Goal: Browse casually

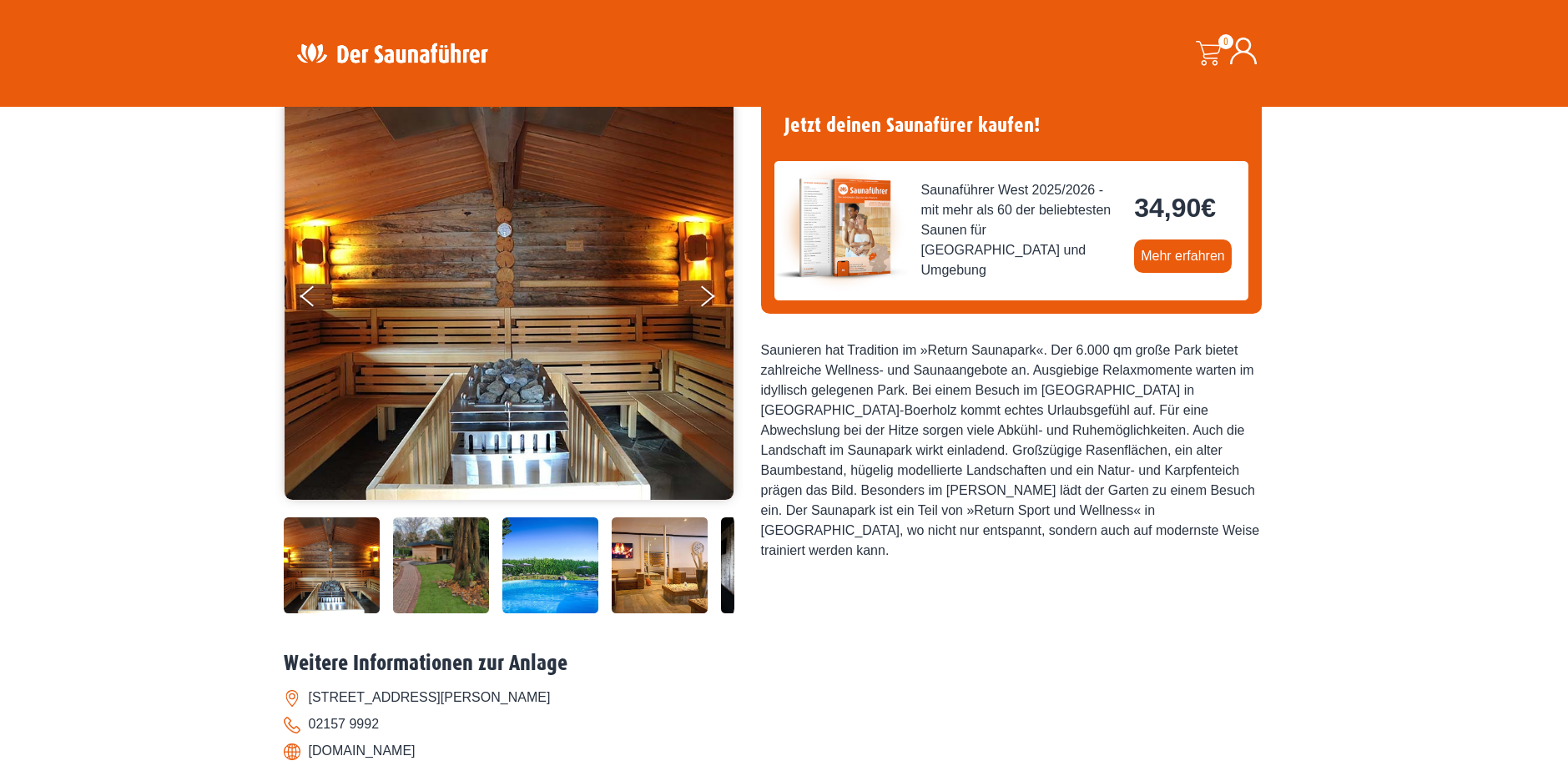
scroll to position [84, 0]
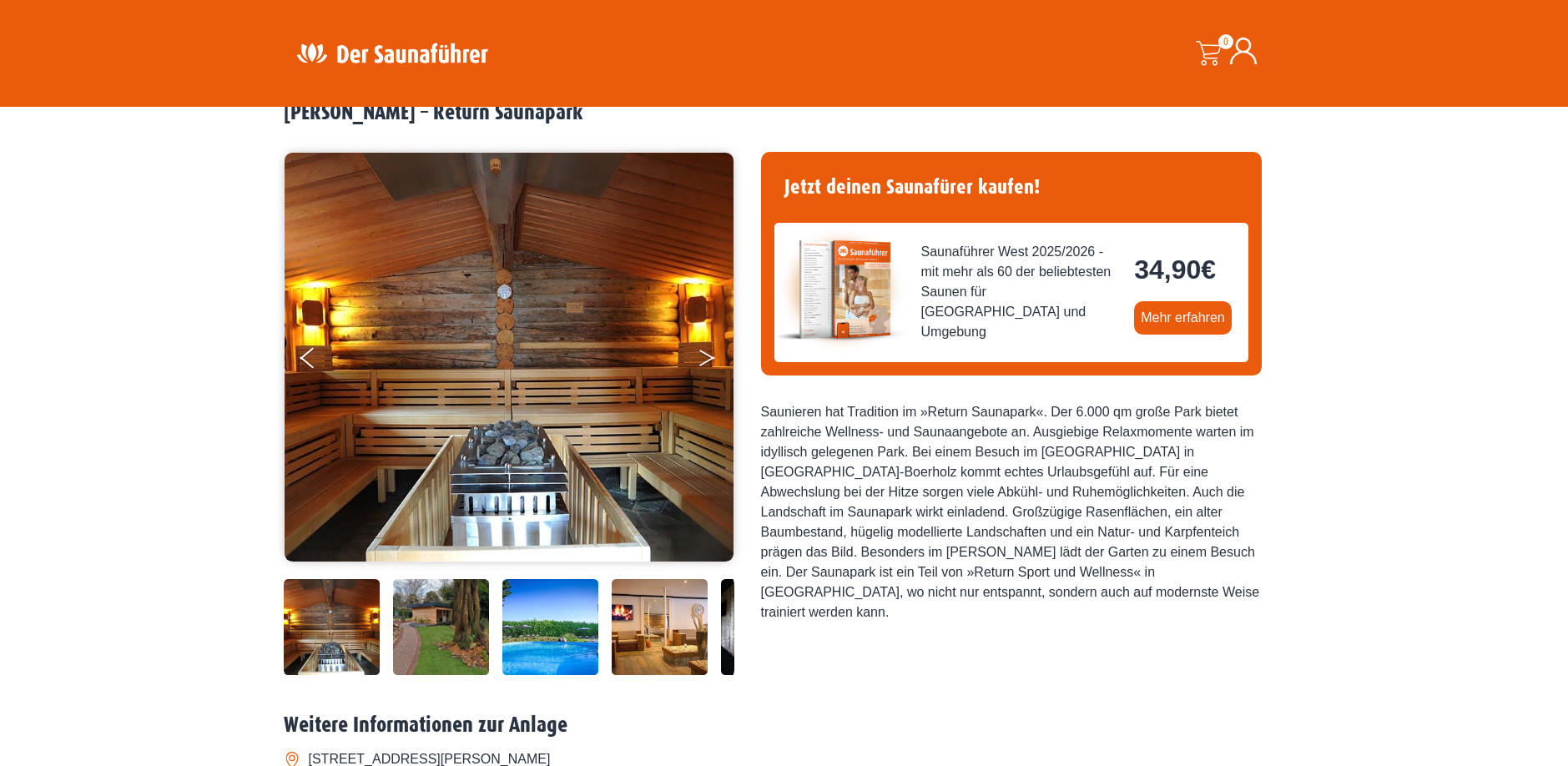
click at [711, 357] on button "Next" at bounding box center [719, 362] width 42 height 42
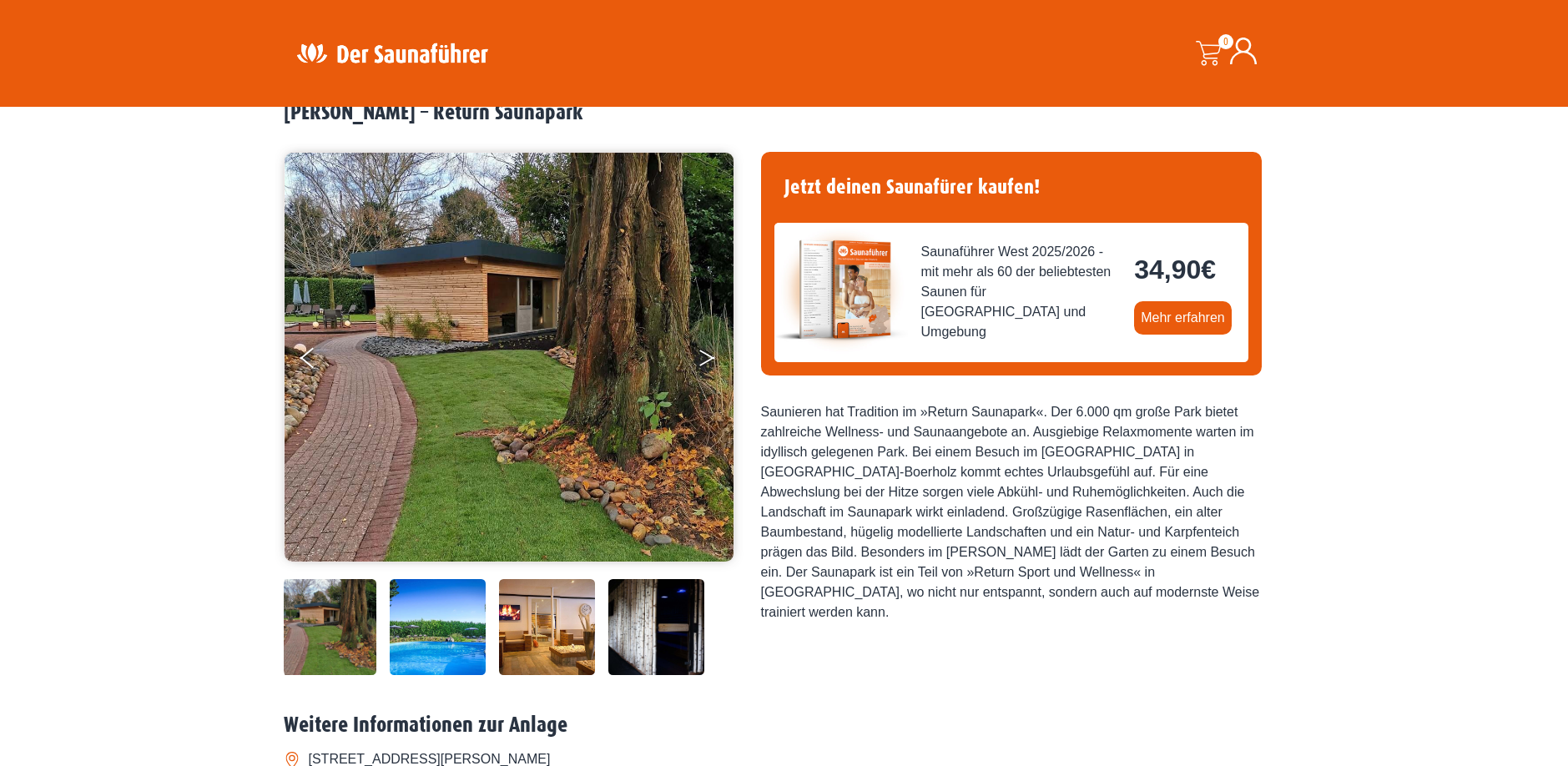
click at [711, 357] on icon "Next" at bounding box center [707, 361] width 15 height 10
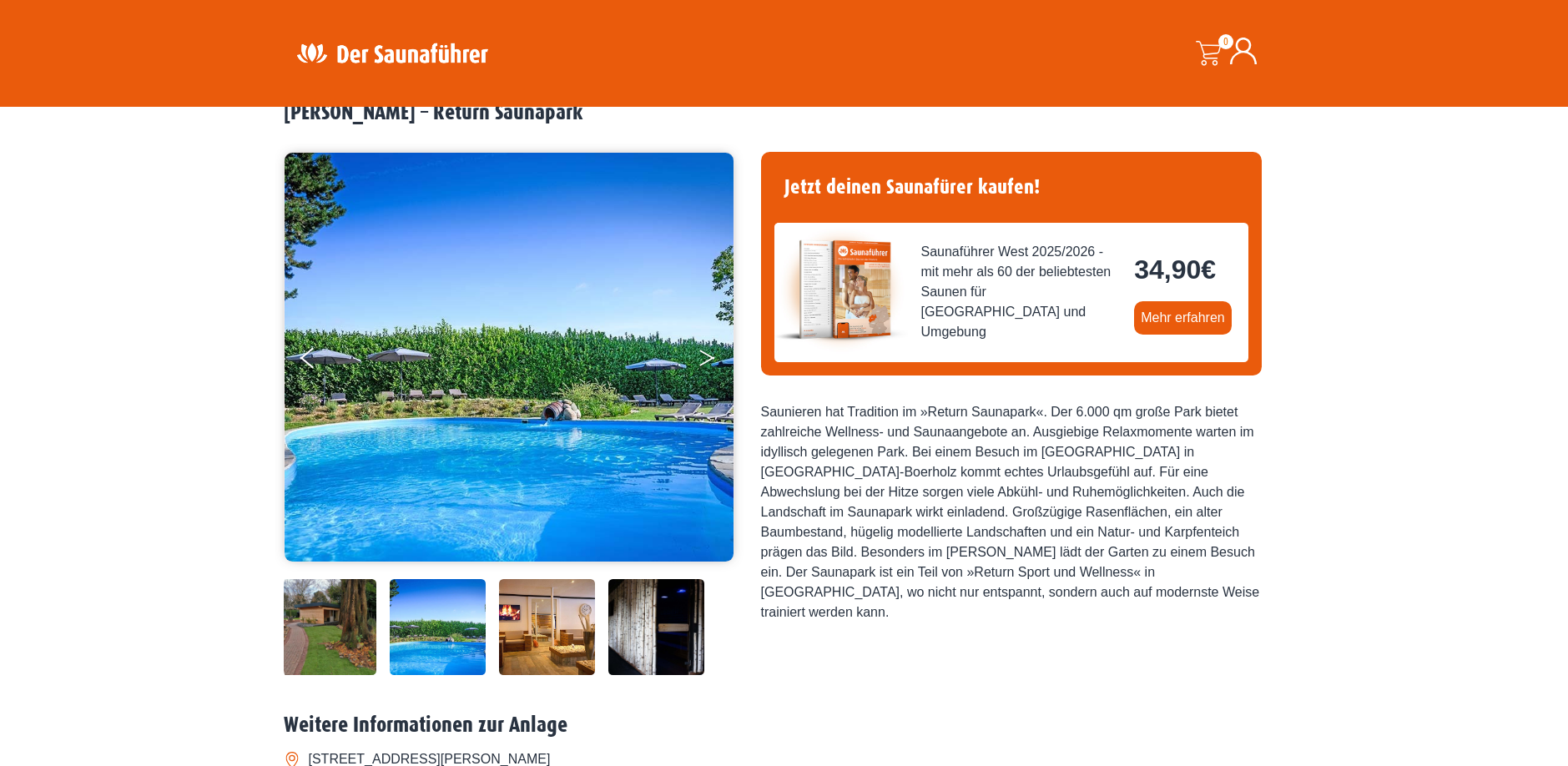
click at [711, 357] on icon "Next" at bounding box center [707, 361] width 15 height 10
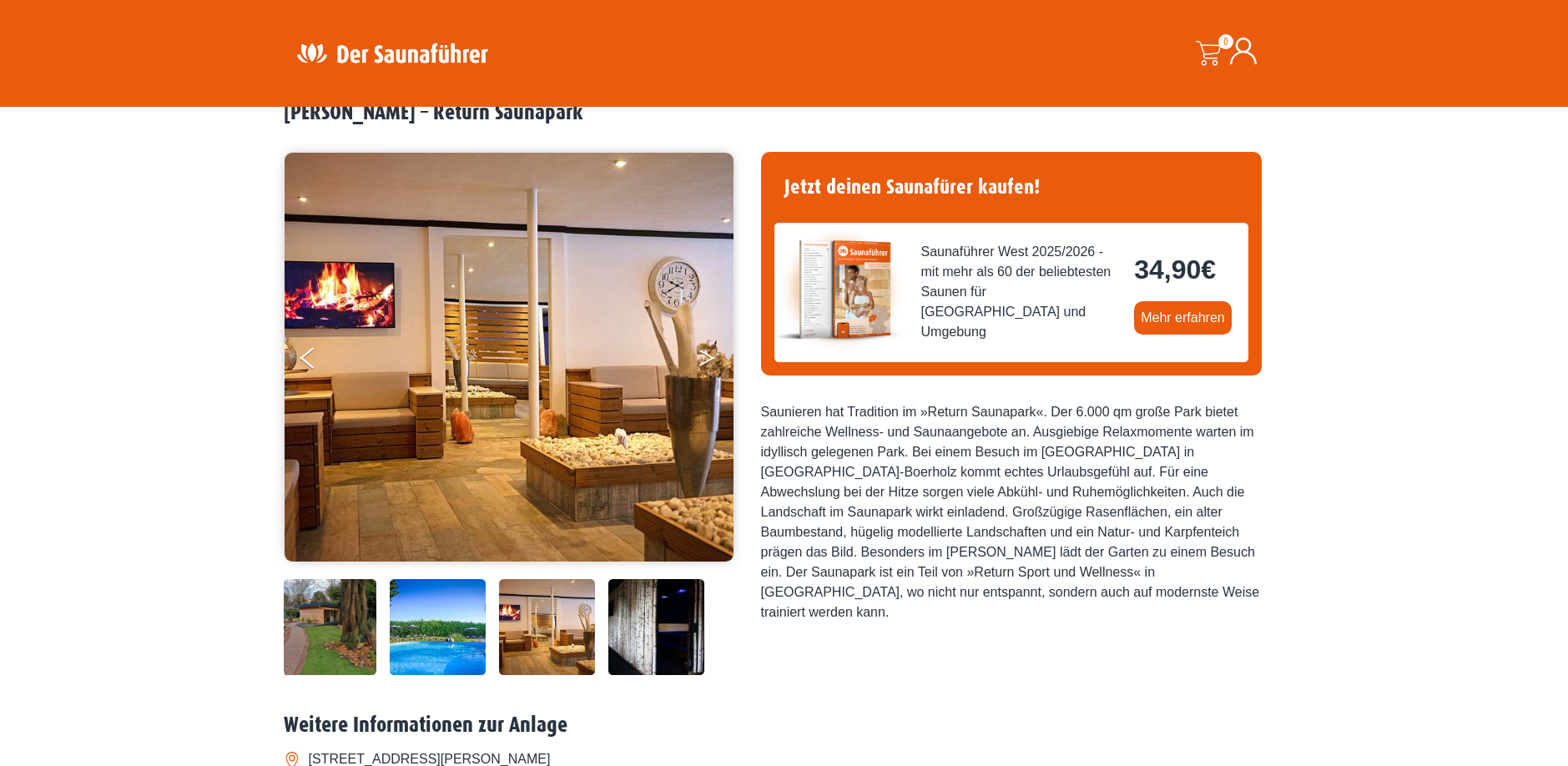
click at [711, 357] on icon "Next" at bounding box center [707, 361] width 15 height 10
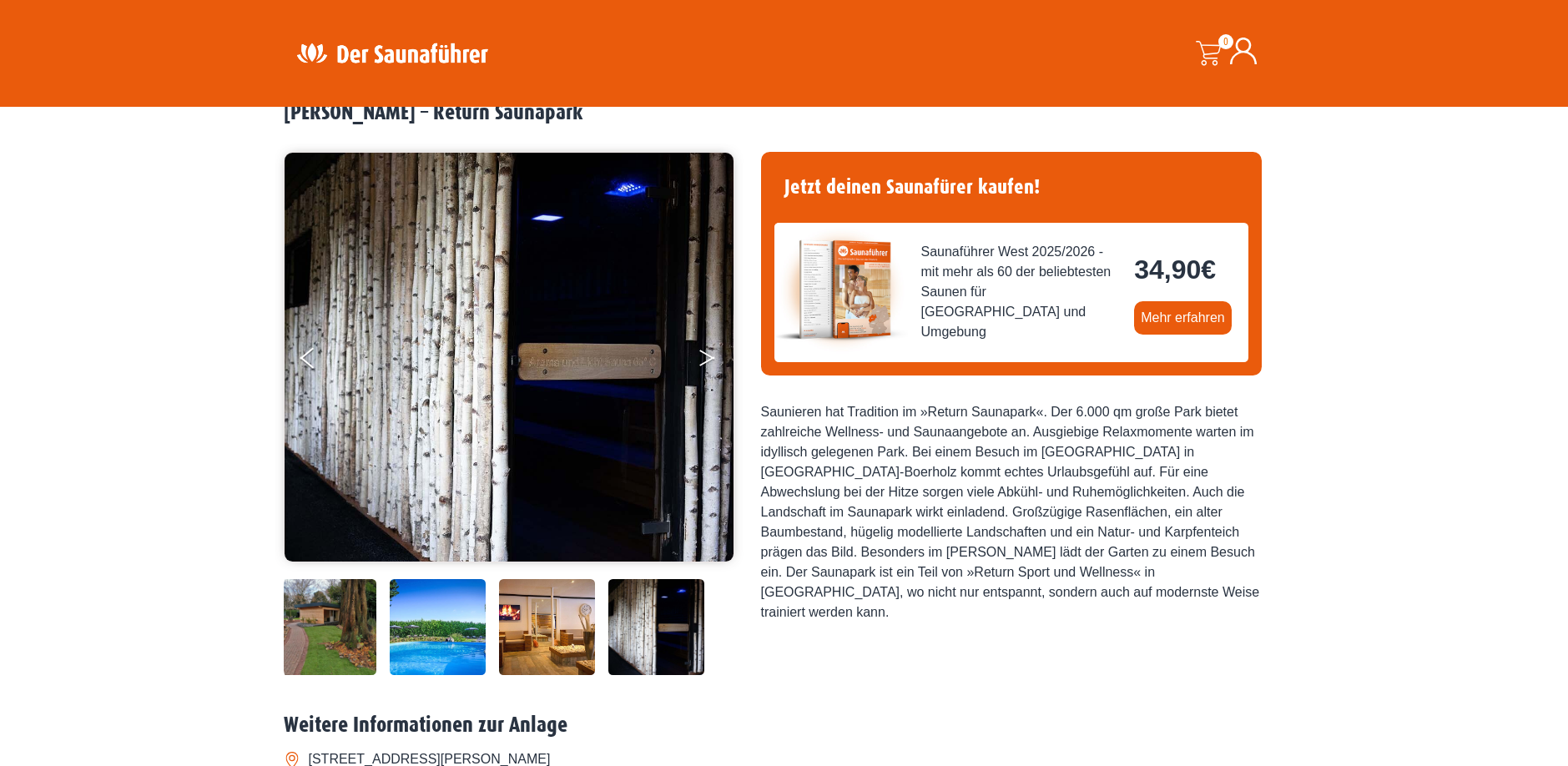
click at [711, 357] on icon "Next" at bounding box center [707, 361] width 15 height 10
click at [706, 357] on button "Next" at bounding box center [719, 362] width 42 height 42
click at [308, 363] on button "Previous" at bounding box center [322, 362] width 42 height 42
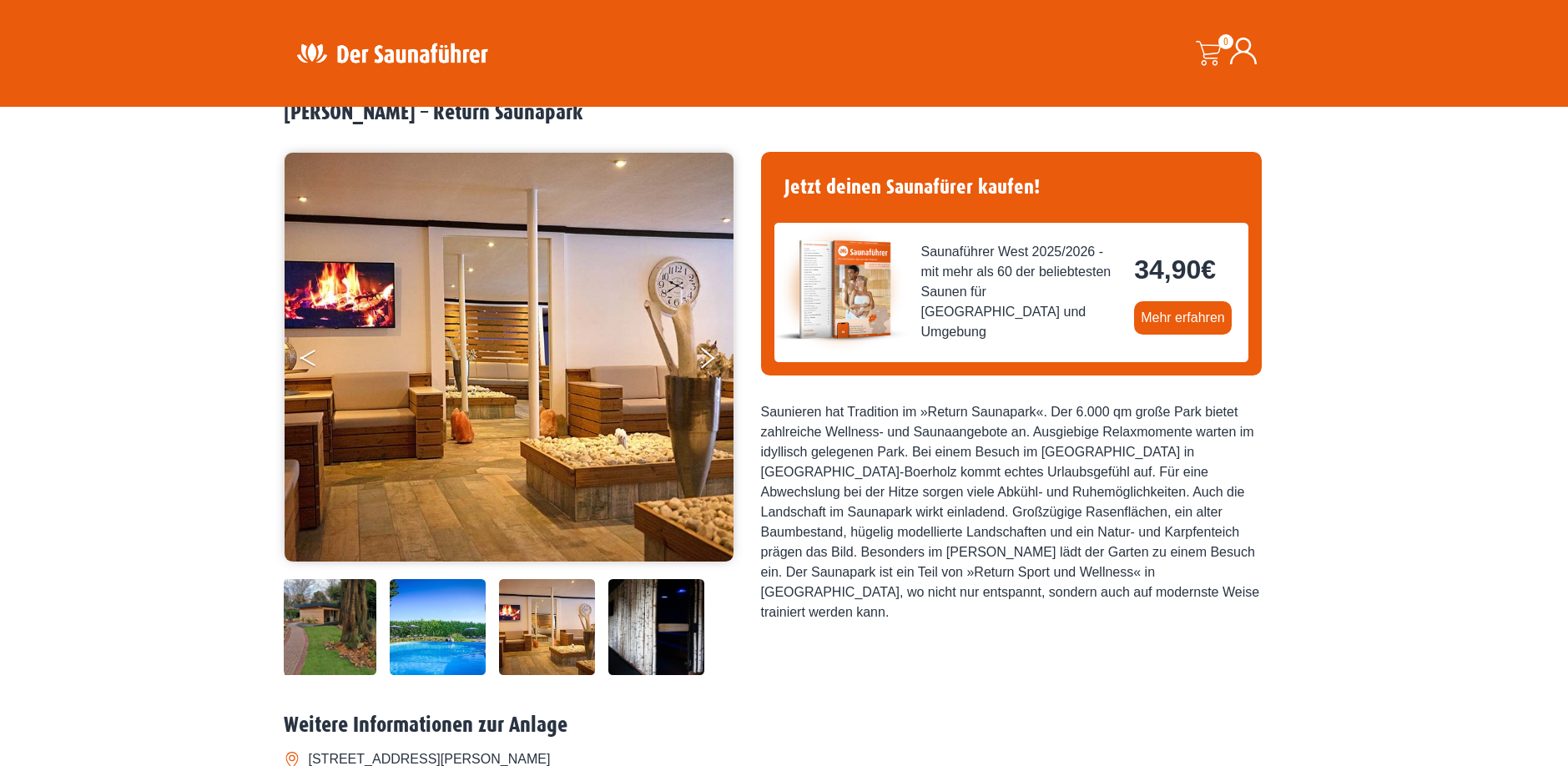
click at [309, 363] on icon "Previous" at bounding box center [308, 361] width 15 height 10
click at [310, 363] on icon "Previous" at bounding box center [308, 361] width 15 height 10
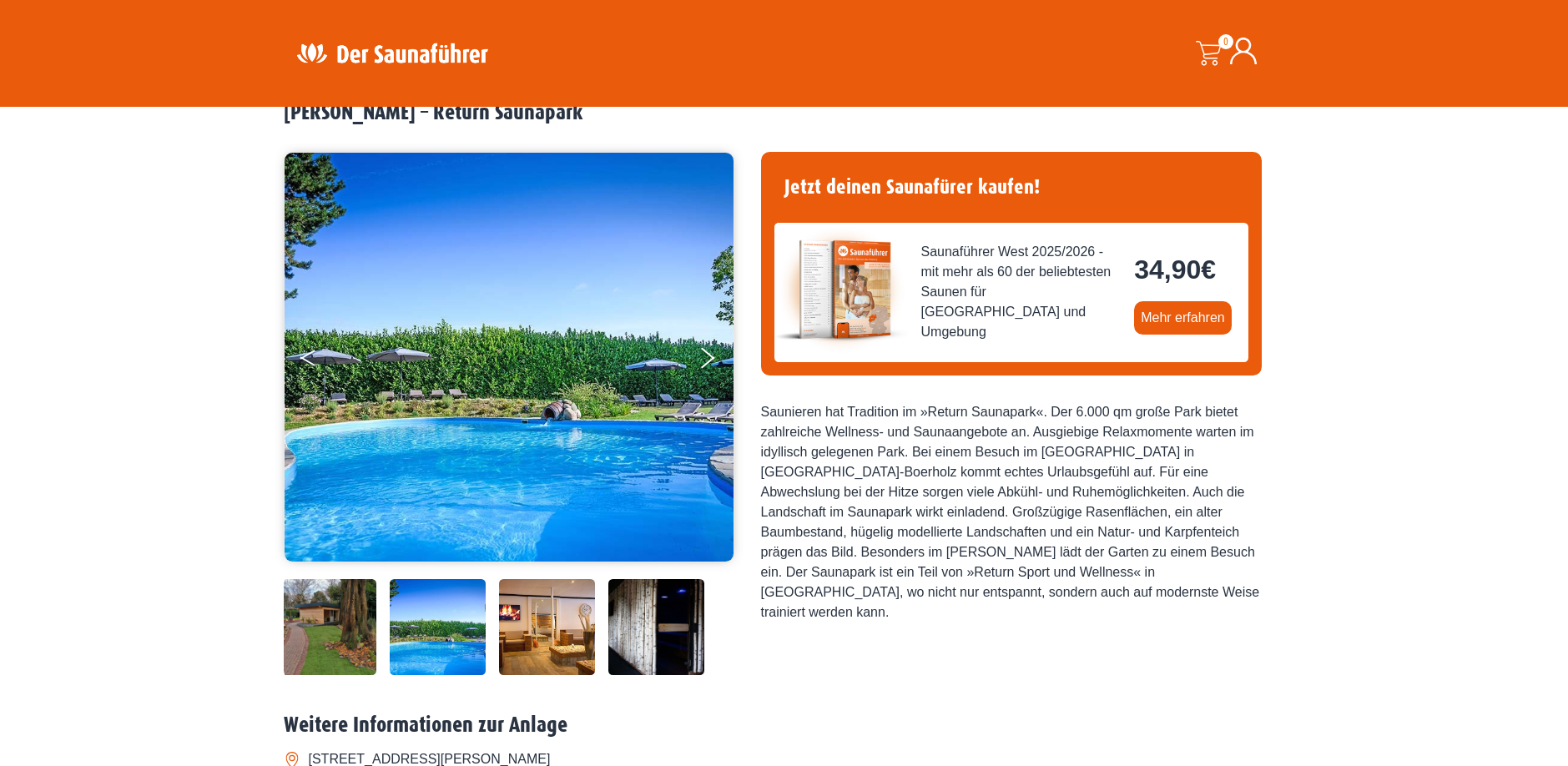
click at [310, 363] on icon "Previous" at bounding box center [308, 361] width 15 height 10
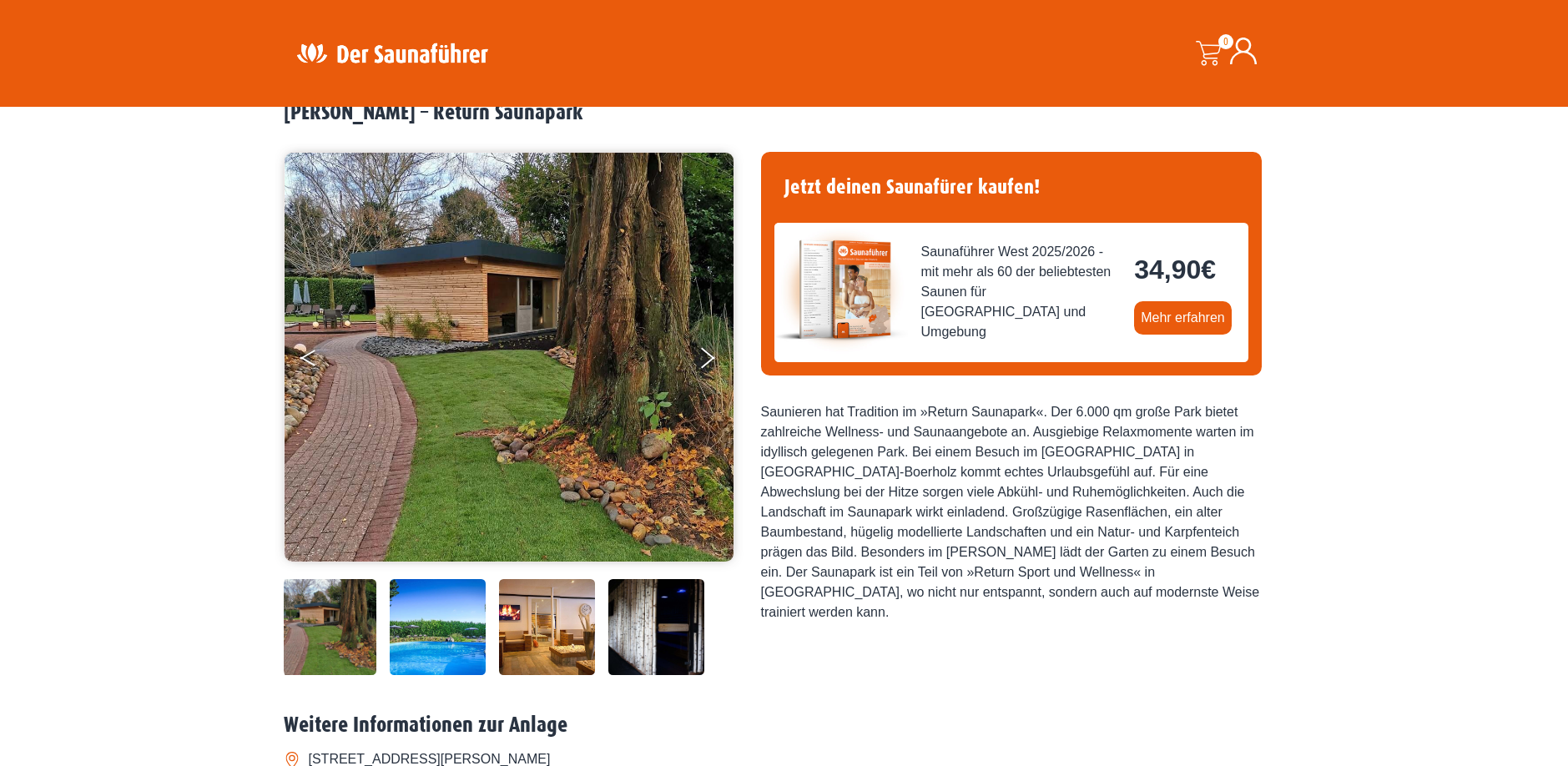
click at [310, 363] on icon "Previous" at bounding box center [308, 361] width 15 height 10
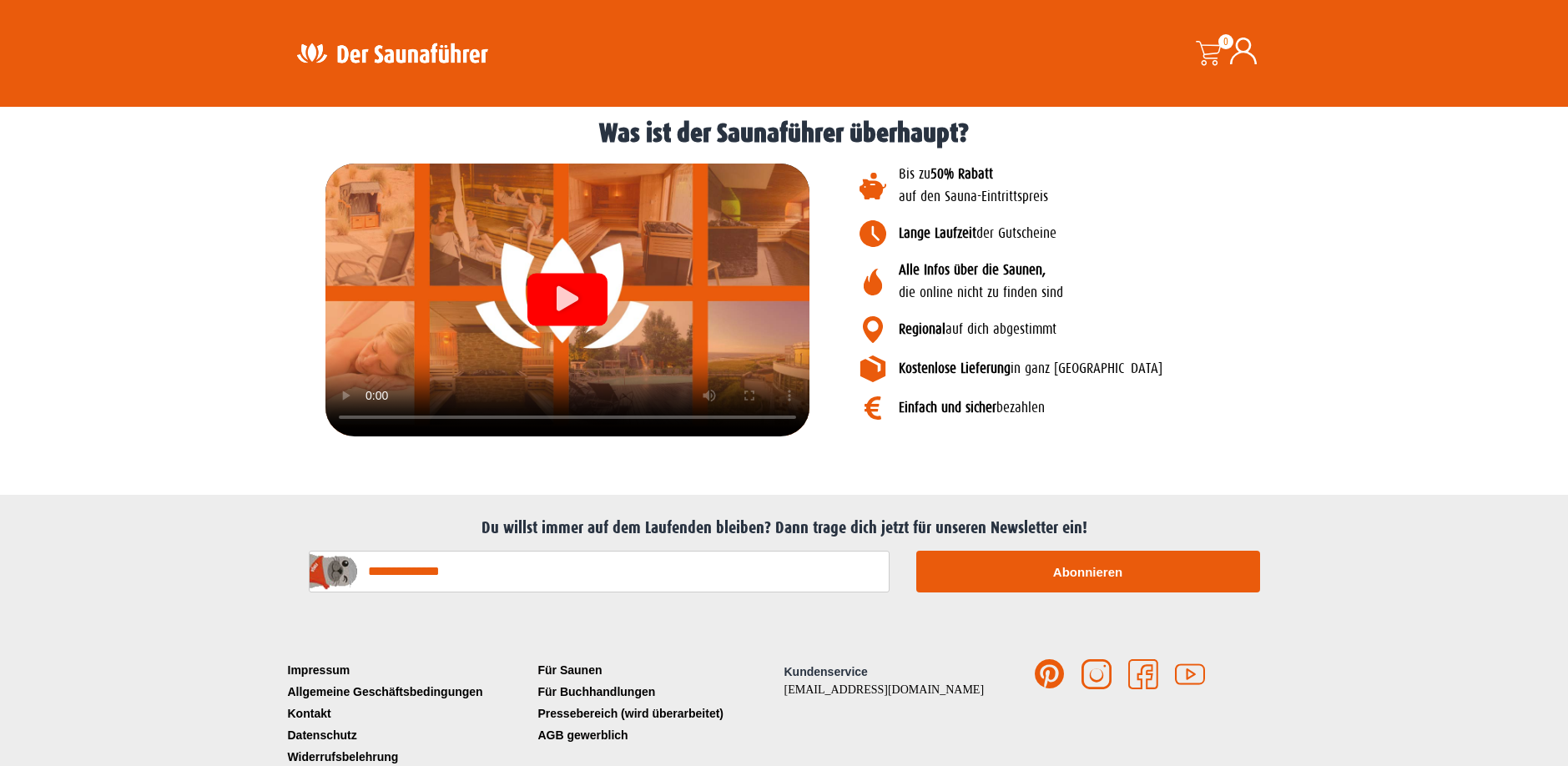
scroll to position [1850, 0]
